Goal: Task Accomplishment & Management: Manage account settings

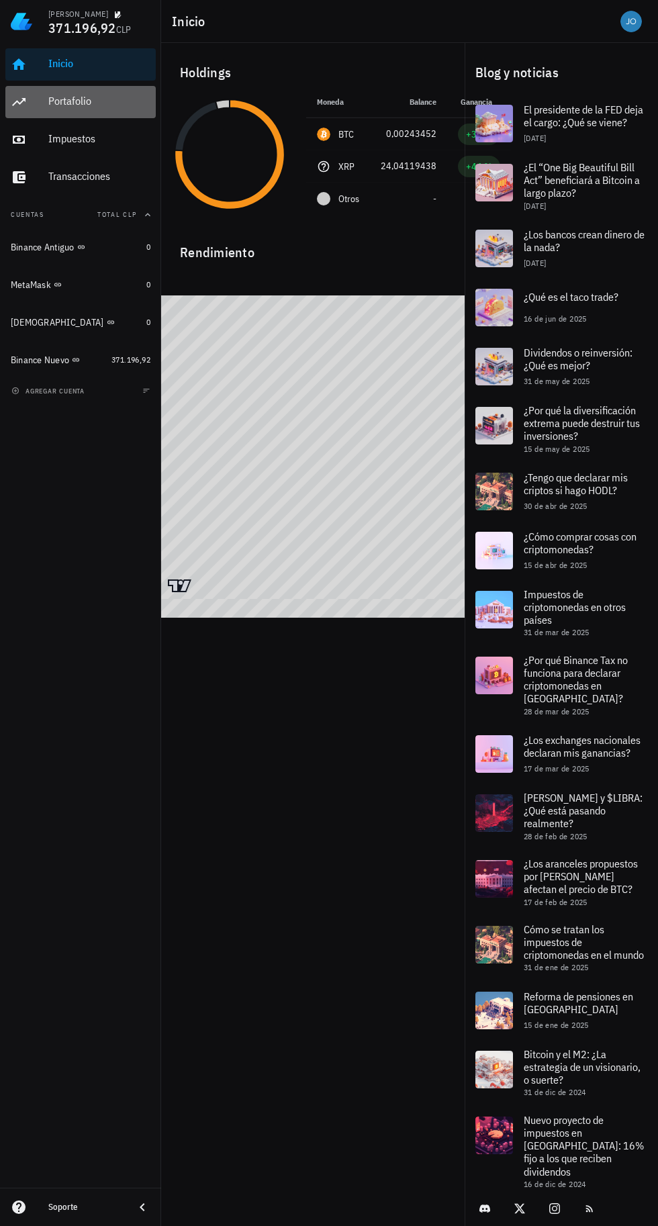
click at [50, 93] on div "Portafolio" at bounding box center [99, 102] width 102 height 30
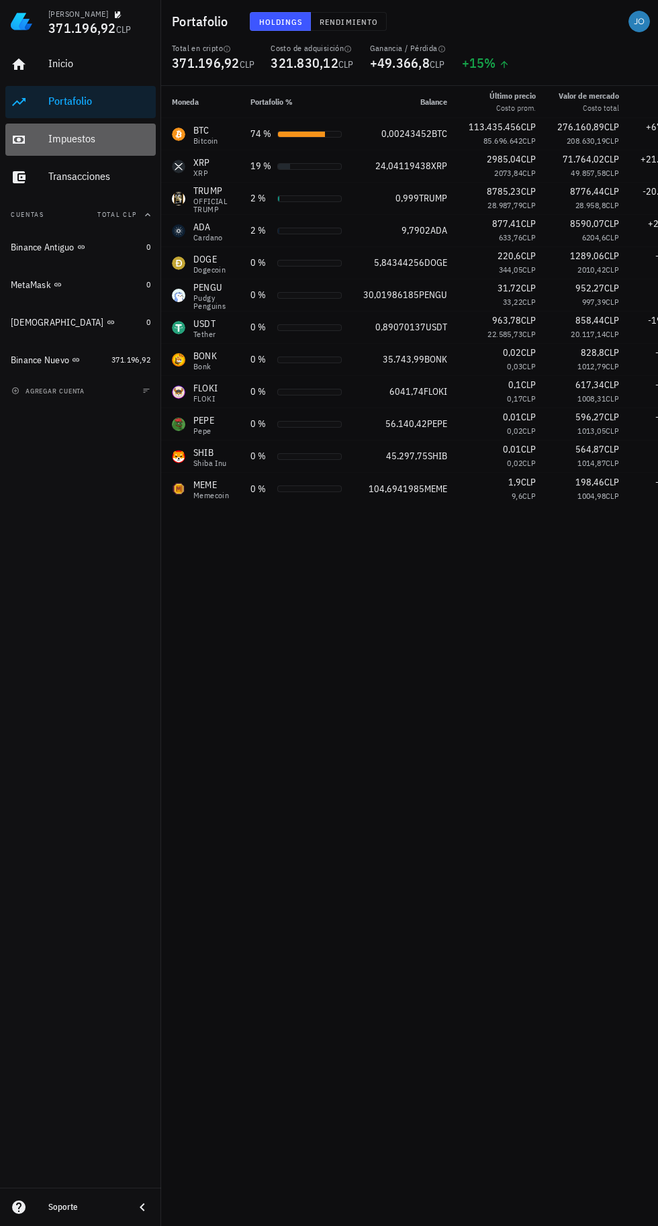
click at [50, 125] on div "Impuestos" at bounding box center [99, 139] width 102 height 30
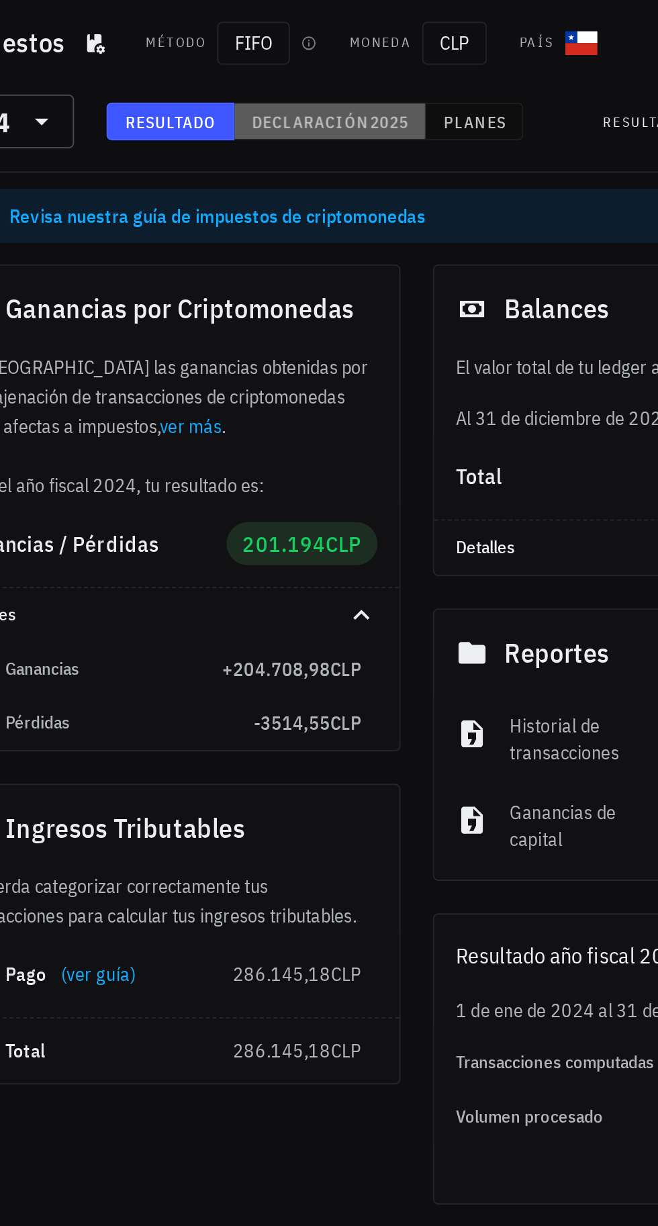
click at [356, 59] on span "Declaración" at bounding box center [356, 61] width 59 height 10
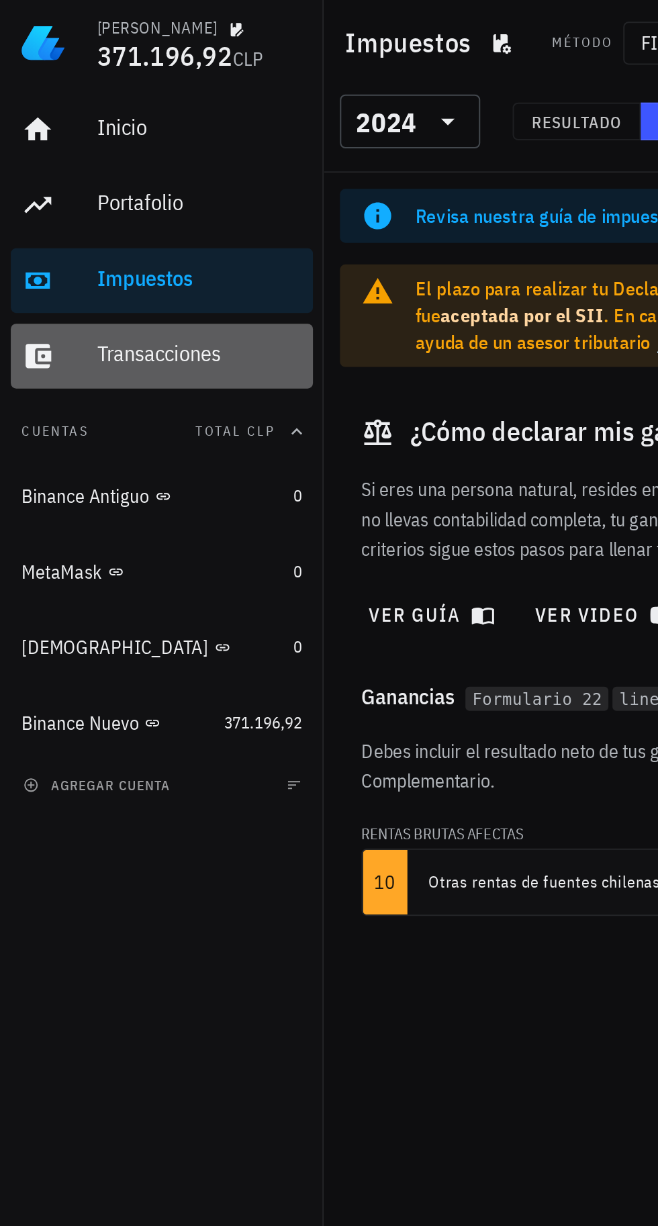
click at [58, 181] on div "Transacciones" at bounding box center [99, 176] width 102 height 13
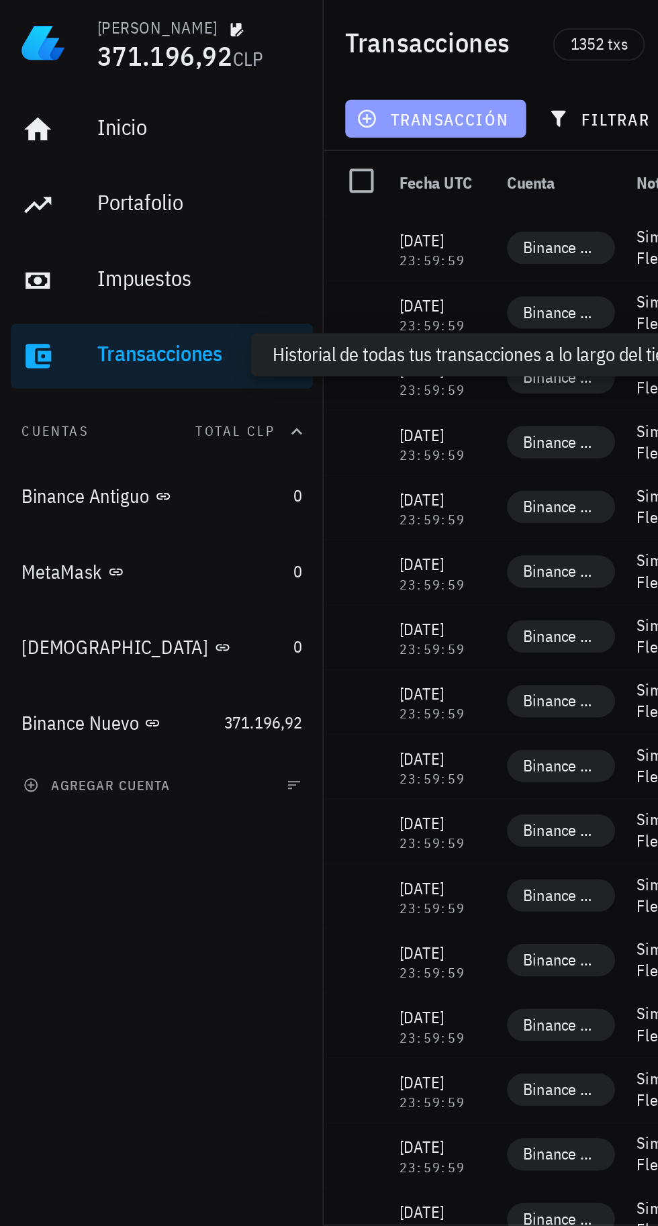
click at [233, 56] on span "transacción" at bounding box center [216, 59] width 73 height 11
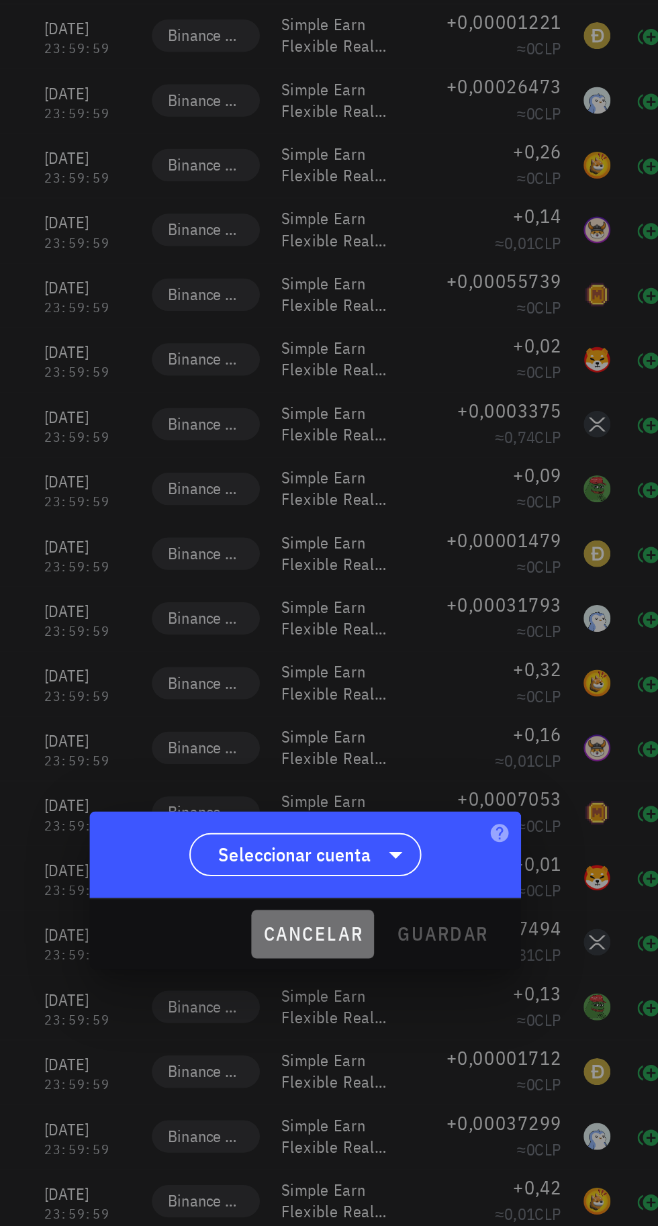
click at [340, 641] on span "cancelar" at bounding box center [332, 635] width 50 height 12
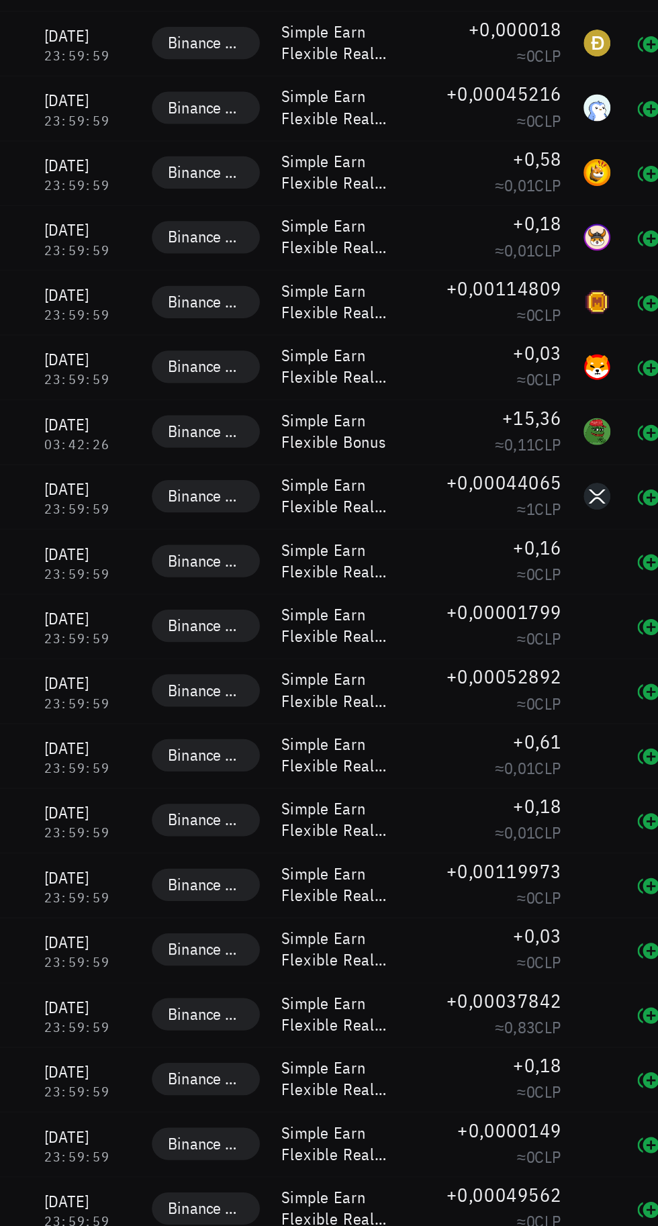
scroll to position [1201, 0]
